Goal: Task Accomplishment & Management: Use online tool/utility

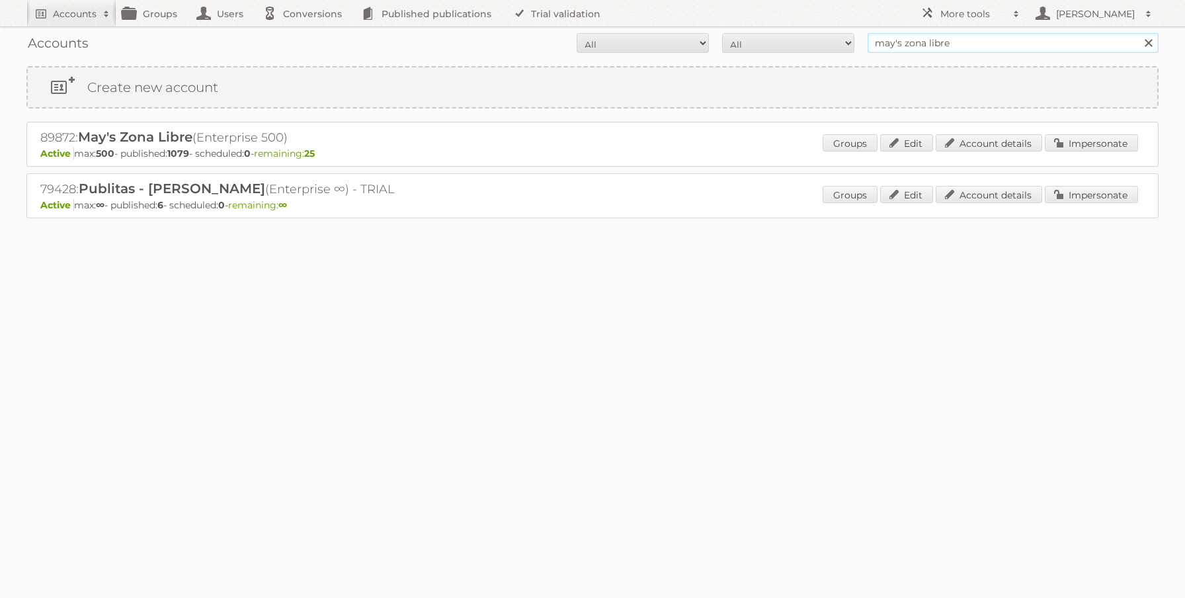
click at [934, 40] on input "may's zona libre" at bounding box center [1012, 43] width 291 height 20
type input "alliance automotive"
click at [1138, 33] on input "Search" at bounding box center [1148, 43] width 20 height 20
click at [1074, 140] on link "Impersonate" at bounding box center [1090, 142] width 93 height 17
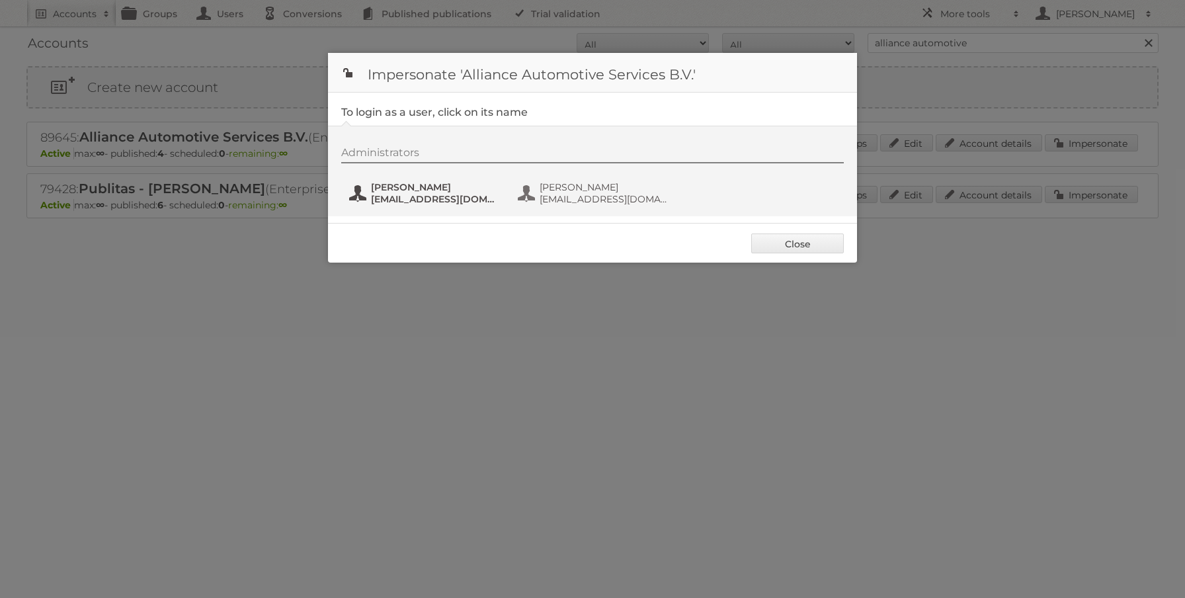
click at [419, 192] on span "Lois Loomans" at bounding box center [435, 187] width 128 height 12
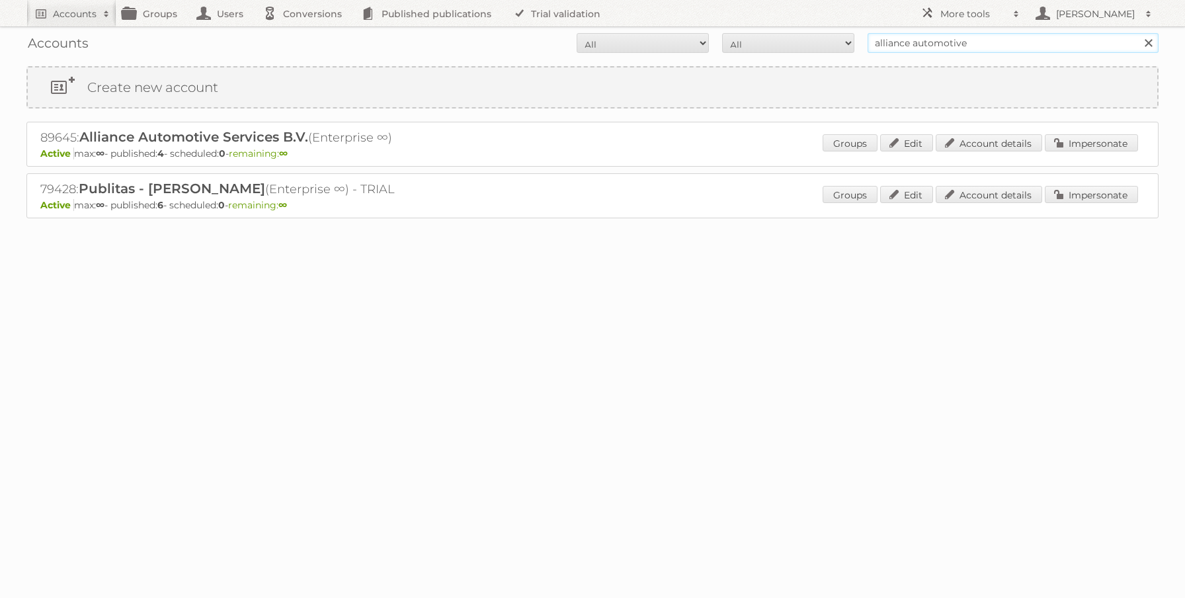
click at [964, 48] on input "alliance automotive" at bounding box center [1012, 43] width 291 height 20
type input "[PERSON_NAME]"
click at [1138, 33] on input "Search" at bounding box center [1148, 43] width 20 height 20
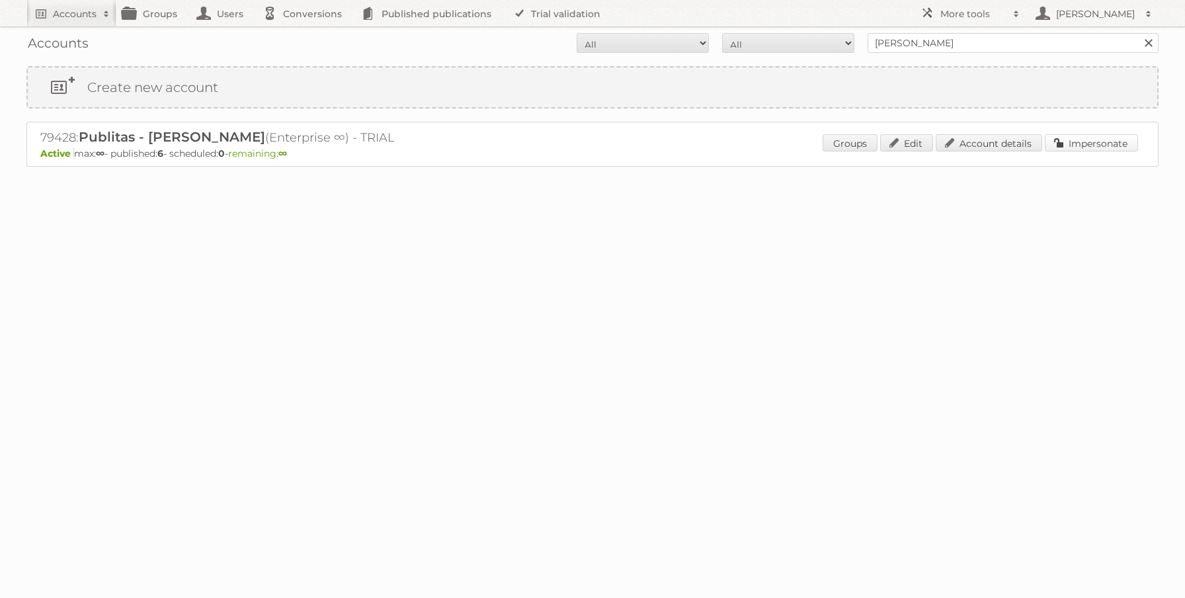
click at [1085, 142] on link "Impersonate" at bounding box center [1090, 142] width 93 height 17
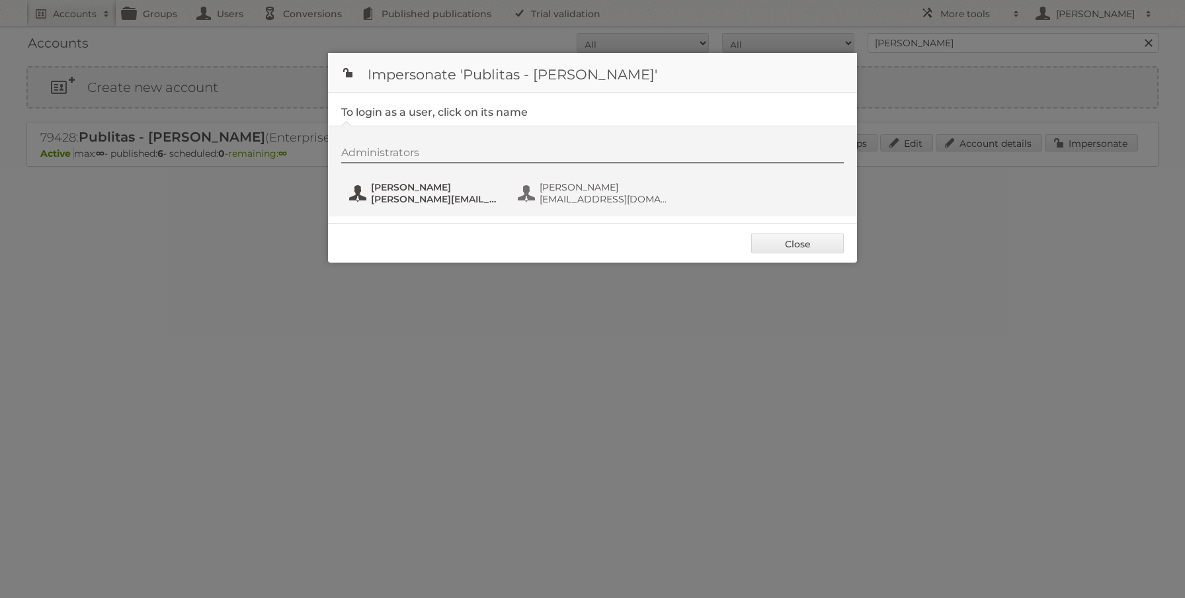
click at [452, 186] on span "[PERSON_NAME]" at bounding box center [435, 187] width 128 height 12
